Goal: Find specific page/section: Find specific page/section

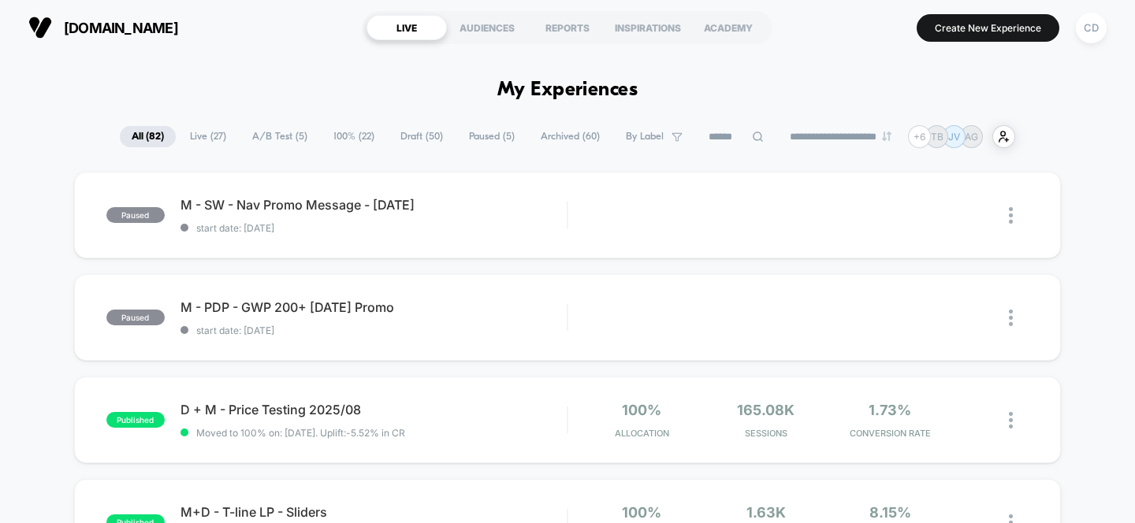
click at [277, 130] on span "A/B Test ( 5 )" at bounding box center [279, 136] width 79 height 21
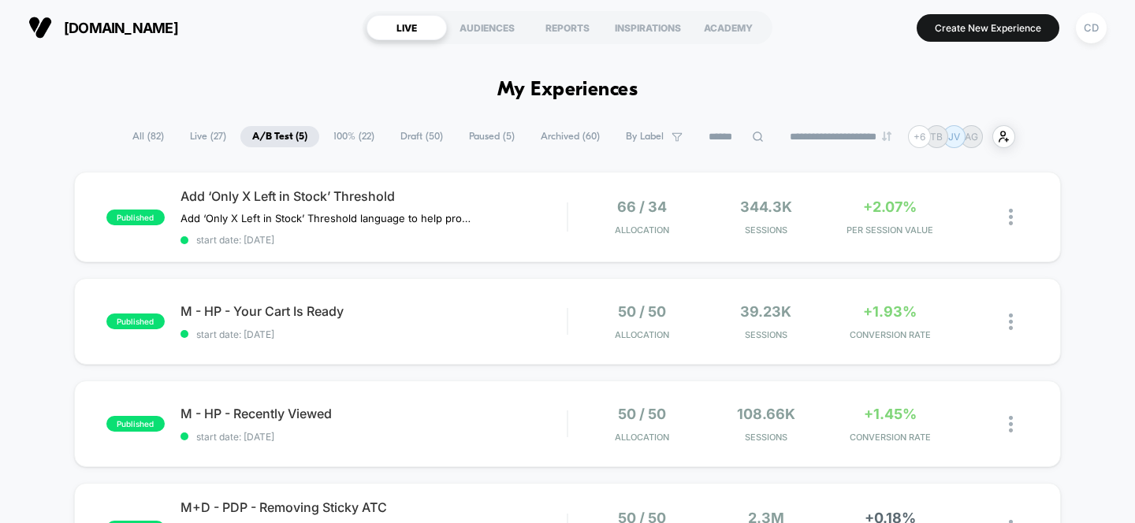
click at [354, 137] on span "100% ( 22 )" at bounding box center [354, 136] width 65 height 21
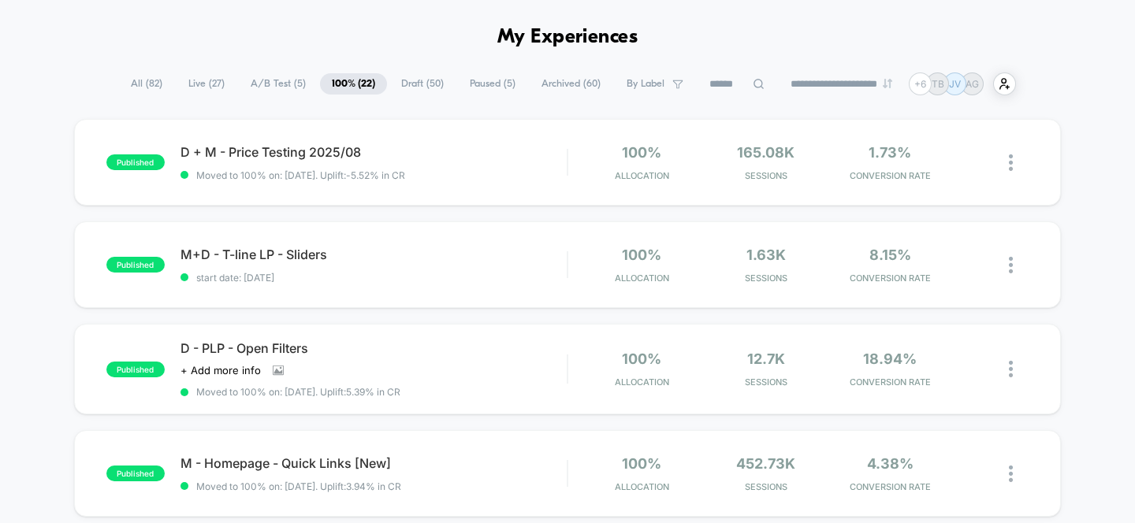
scroll to position [54, 0]
click at [434, 164] on div "D + M - Price Testing 2025/08 Click to edit experience details Click to edit ex…" at bounding box center [374, 161] width 387 height 37
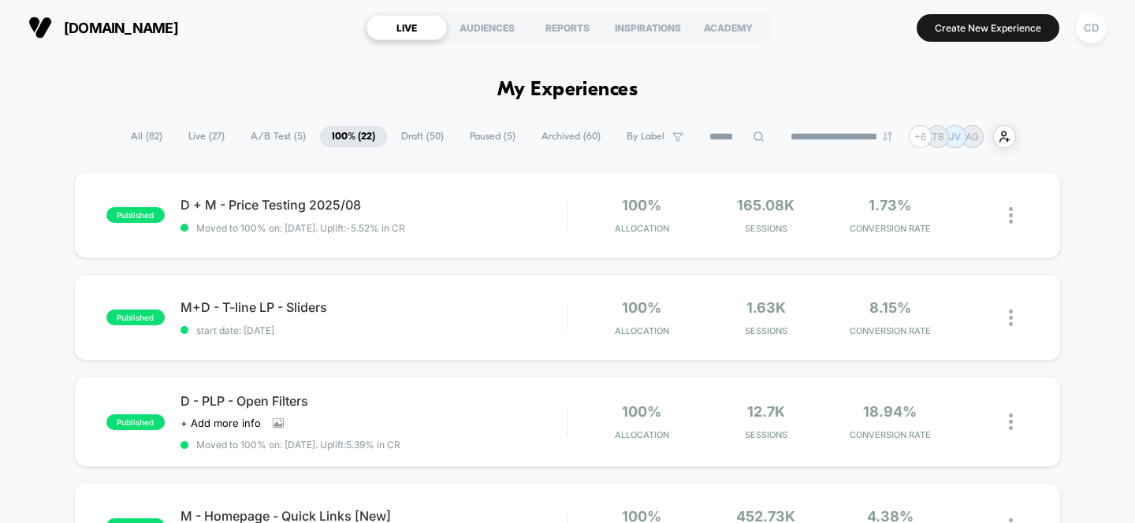
click at [191, 136] on span "Live ( 27 )" at bounding box center [207, 136] width 60 height 21
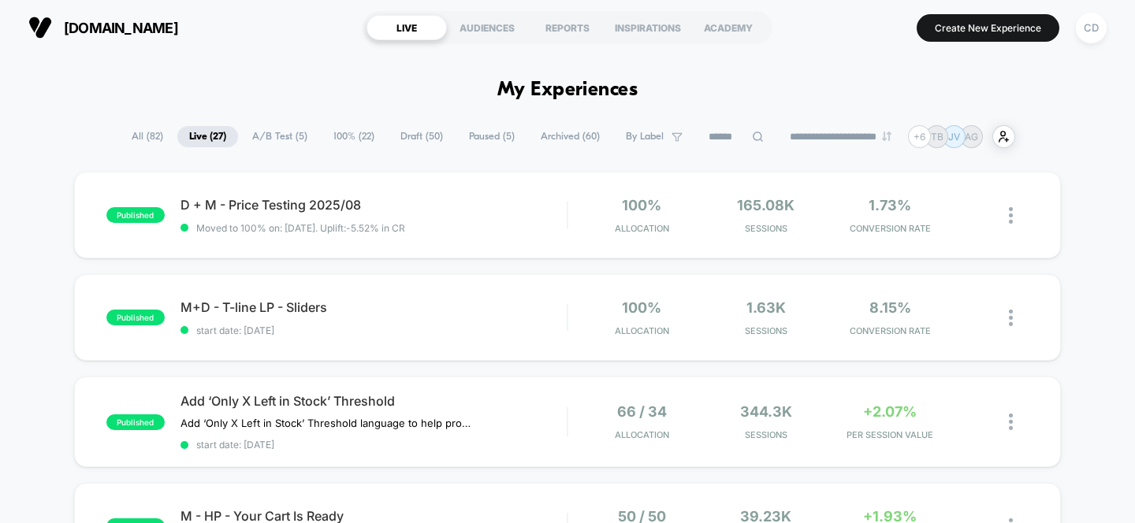
click at [242, 136] on span "A/B Test ( 5 )" at bounding box center [279, 136] width 79 height 21
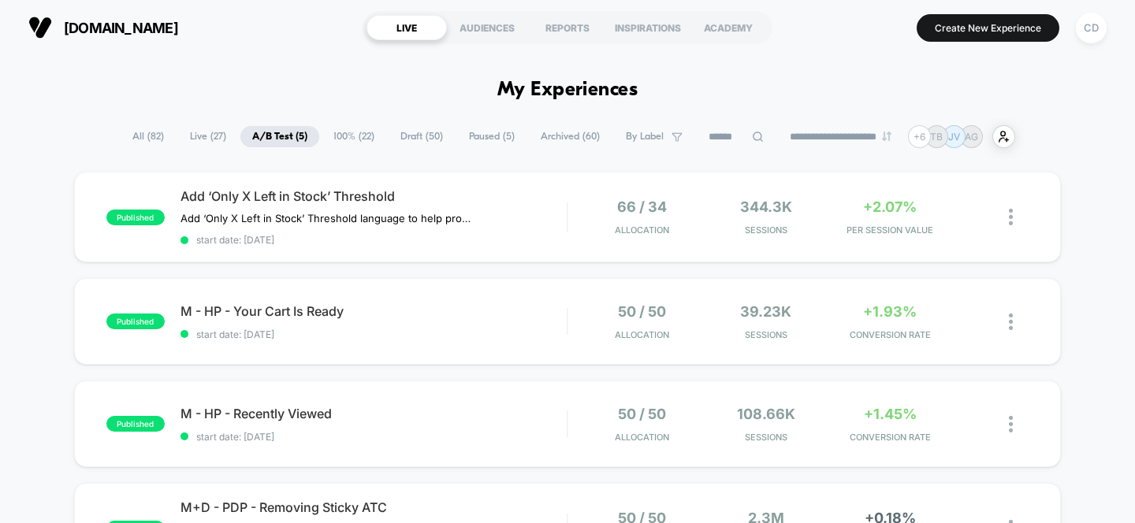
click at [141, 132] on span "All ( 82 )" at bounding box center [148, 136] width 55 height 21
